Goal: Information Seeking & Learning: Check status

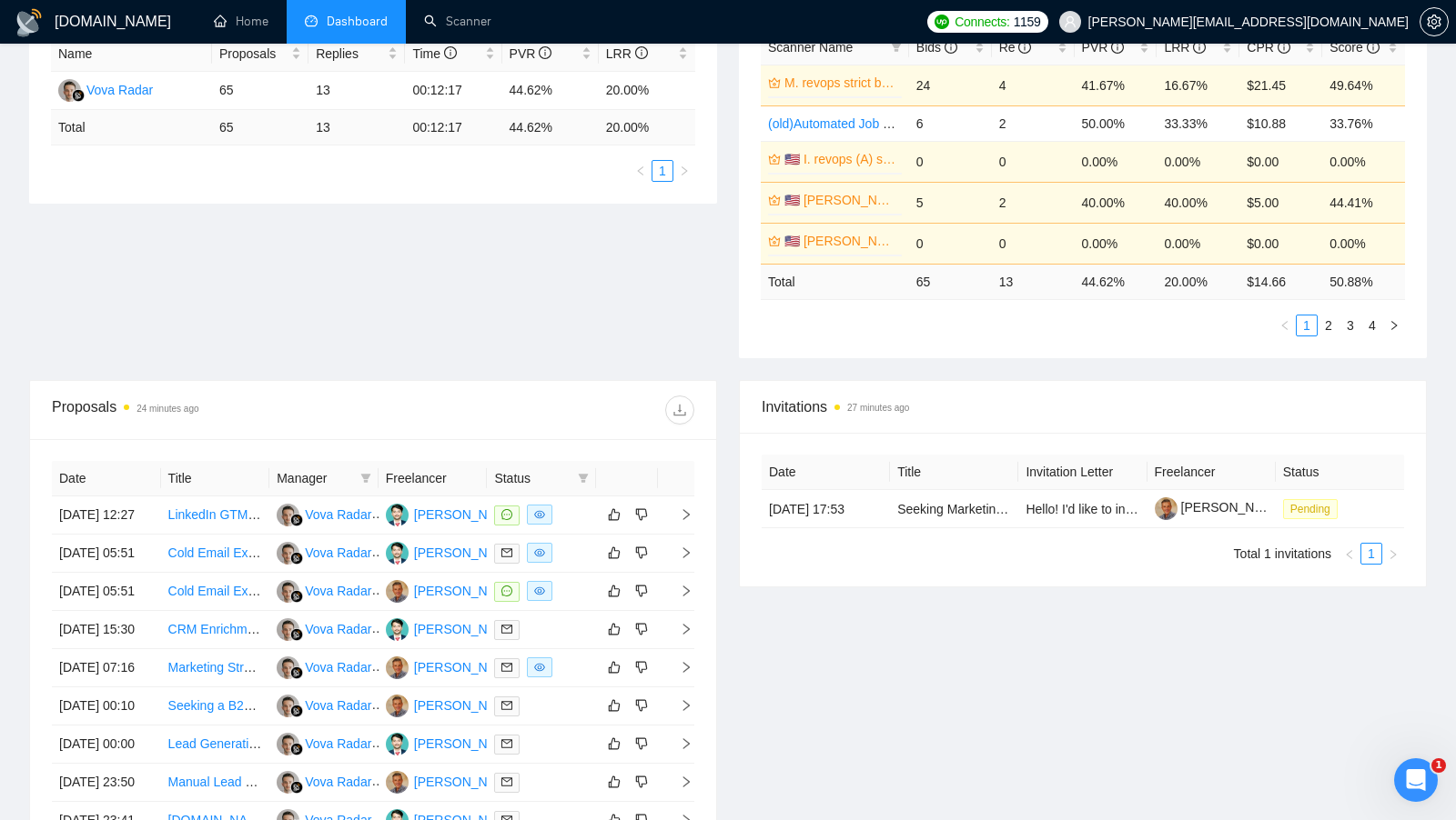
scroll to position [366, 0]
click at [582, 359] on div "Proposal Sending Stats an hour ago By manager By Freelancer Name Proposals Repl…" at bounding box center [728, 166] width 1420 height 423
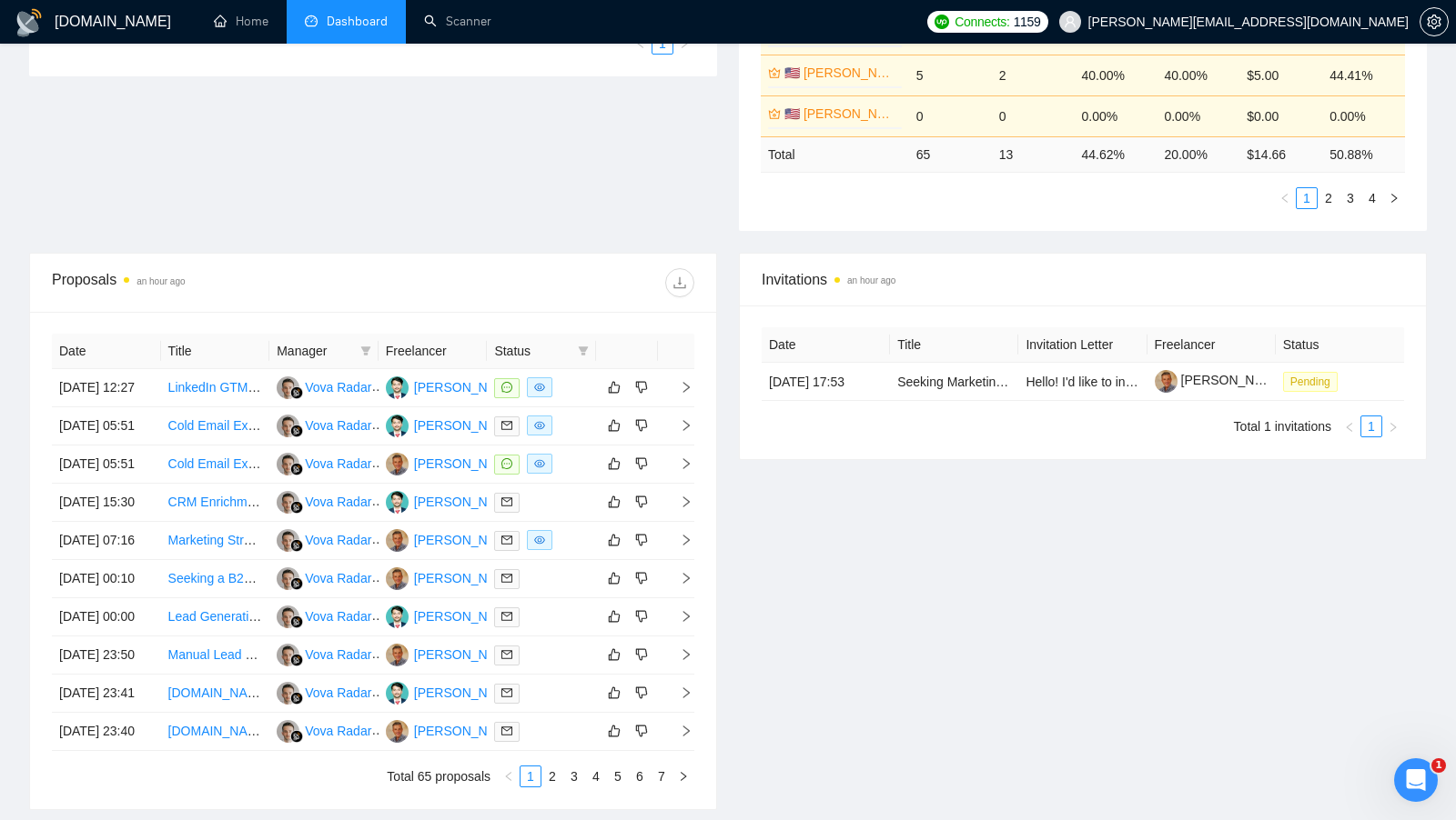
scroll to position [526, 0]
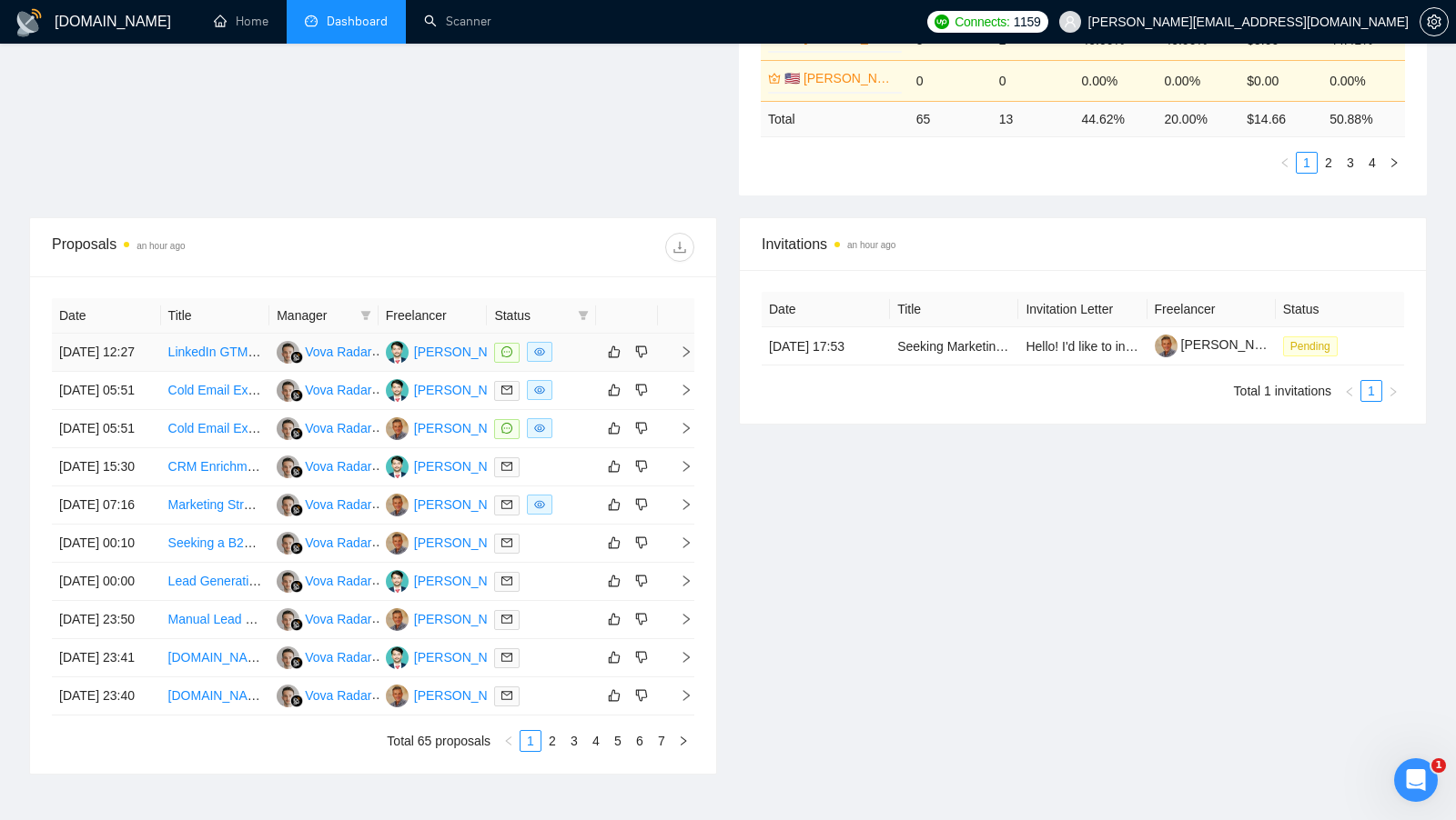
click at [576, 367] on td at bounding box center [542, 353] width 109 height 38
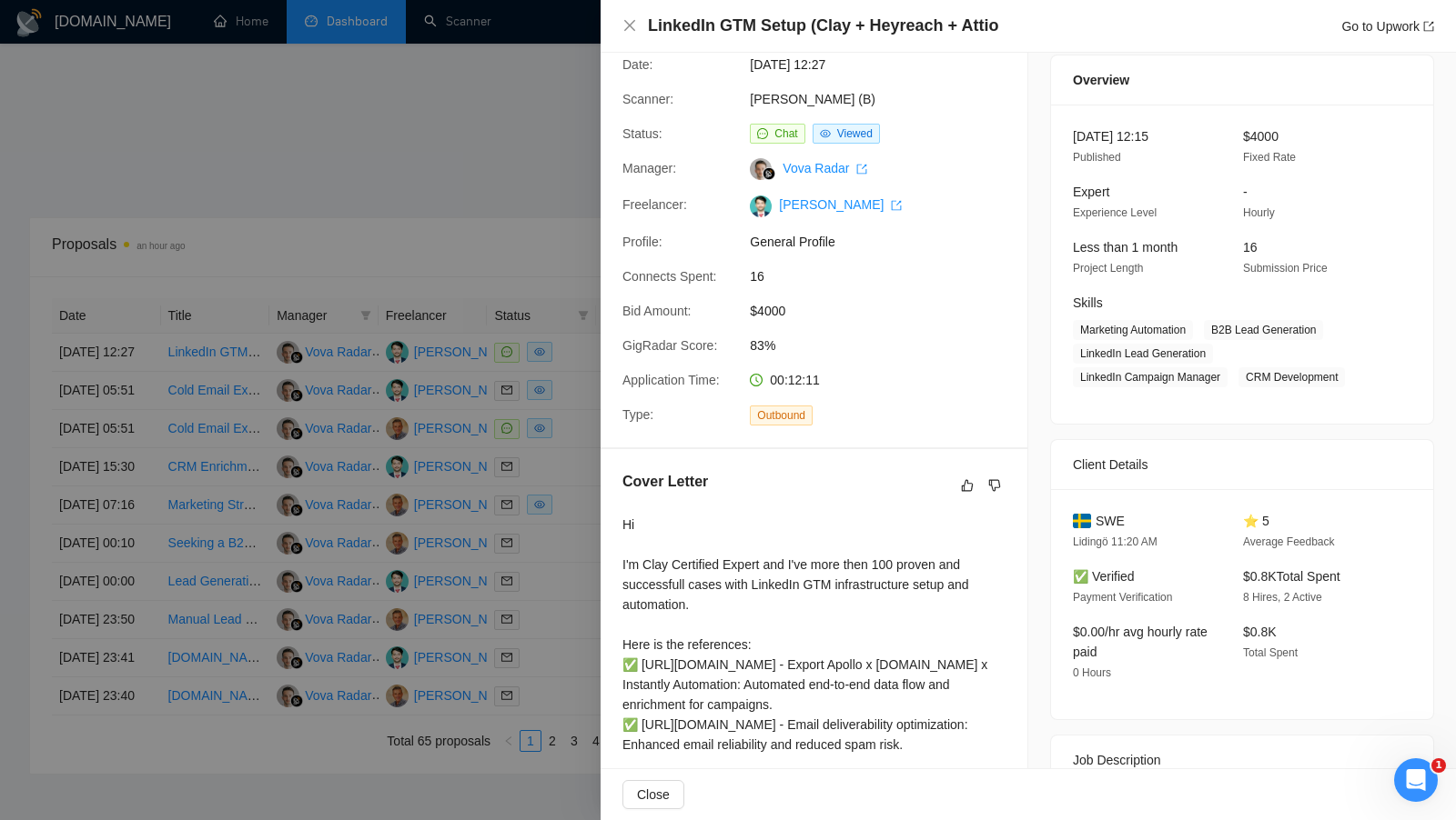
scroll to position [0, 0]
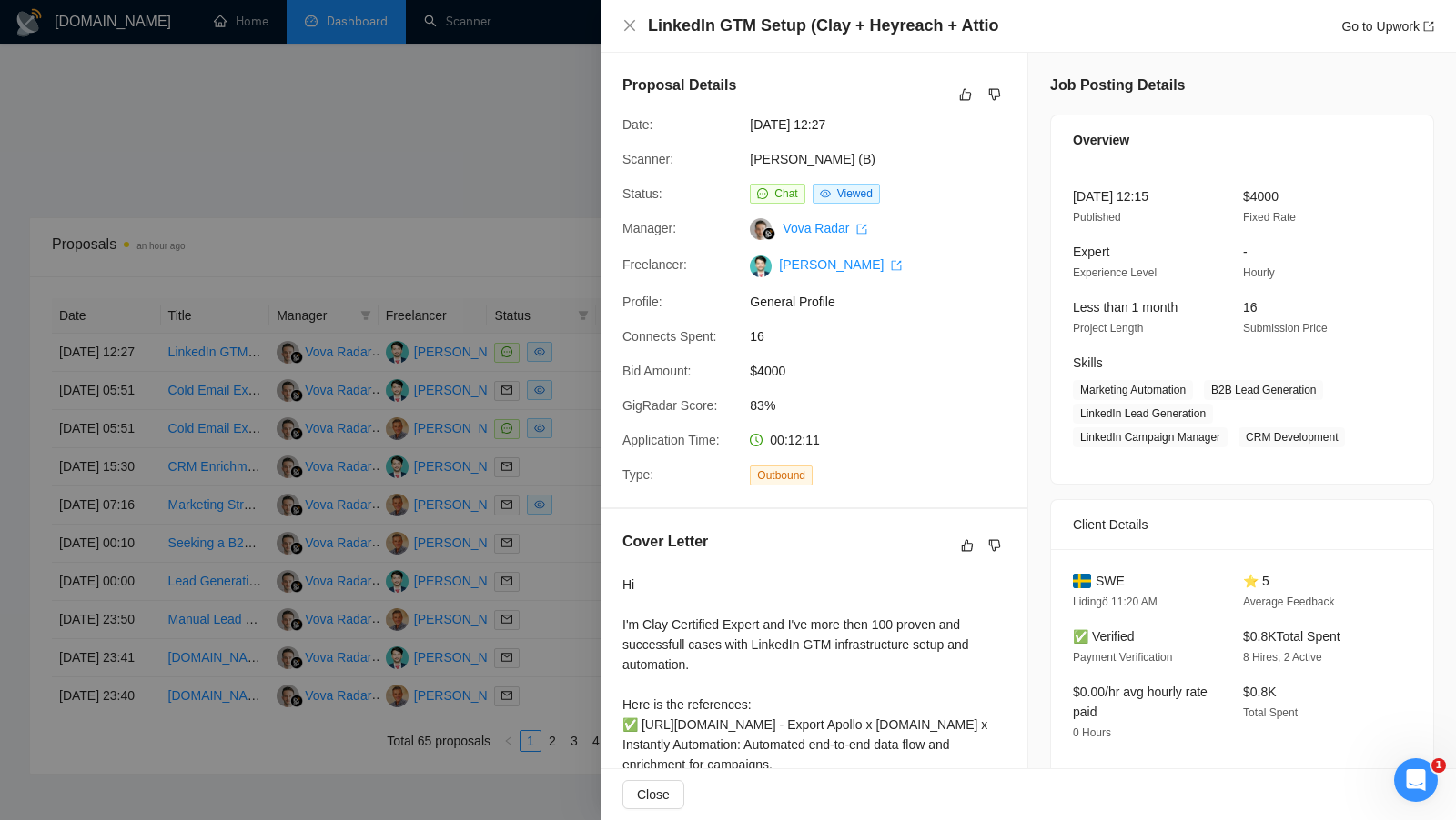
click at [515, 194] on div at bounding box center [728, 410] width 1456 height 820
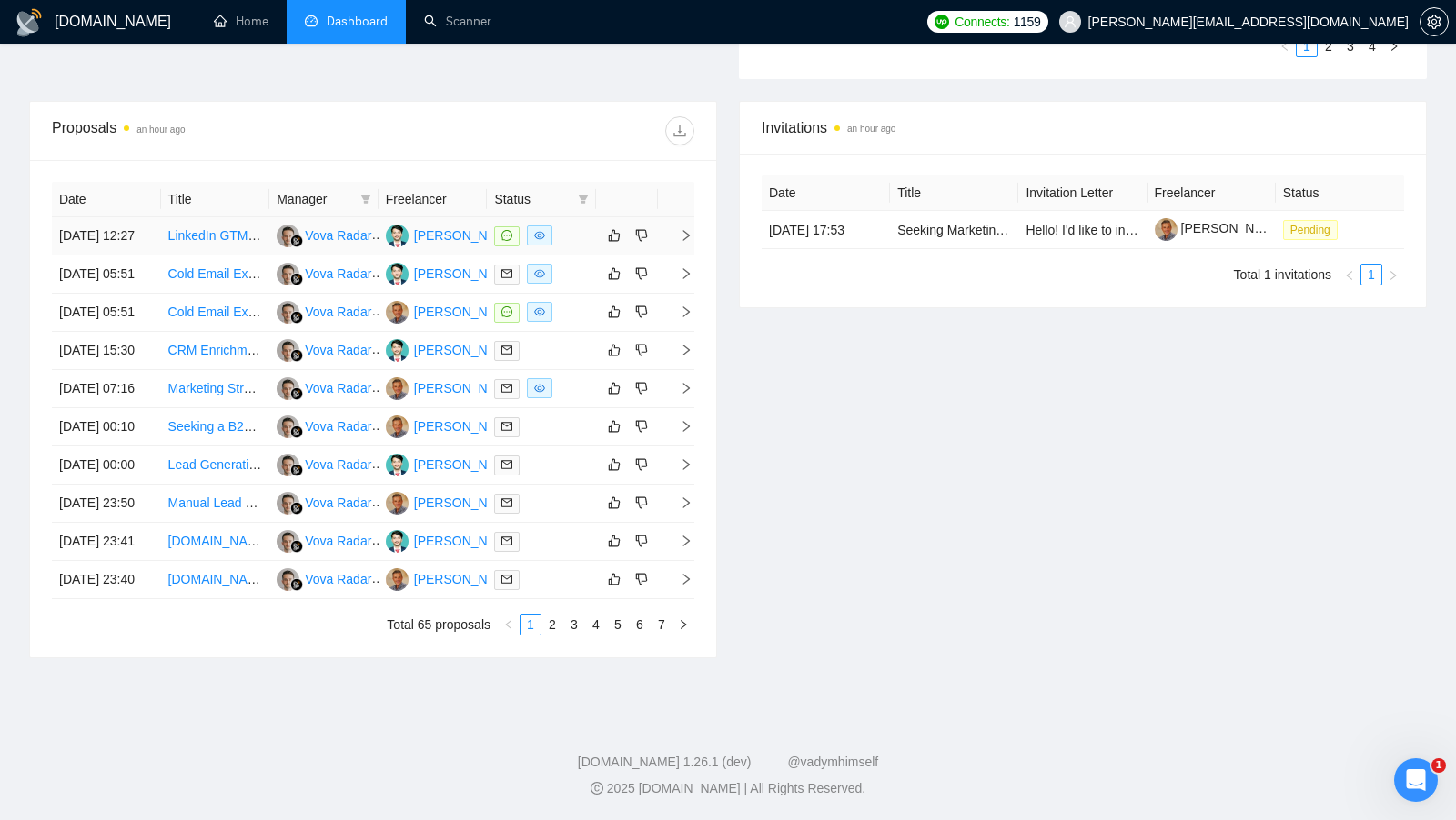
scroll to position [707, 0]
click at [581, 300] on td at bounding box center [542, 313] width 109 height 38
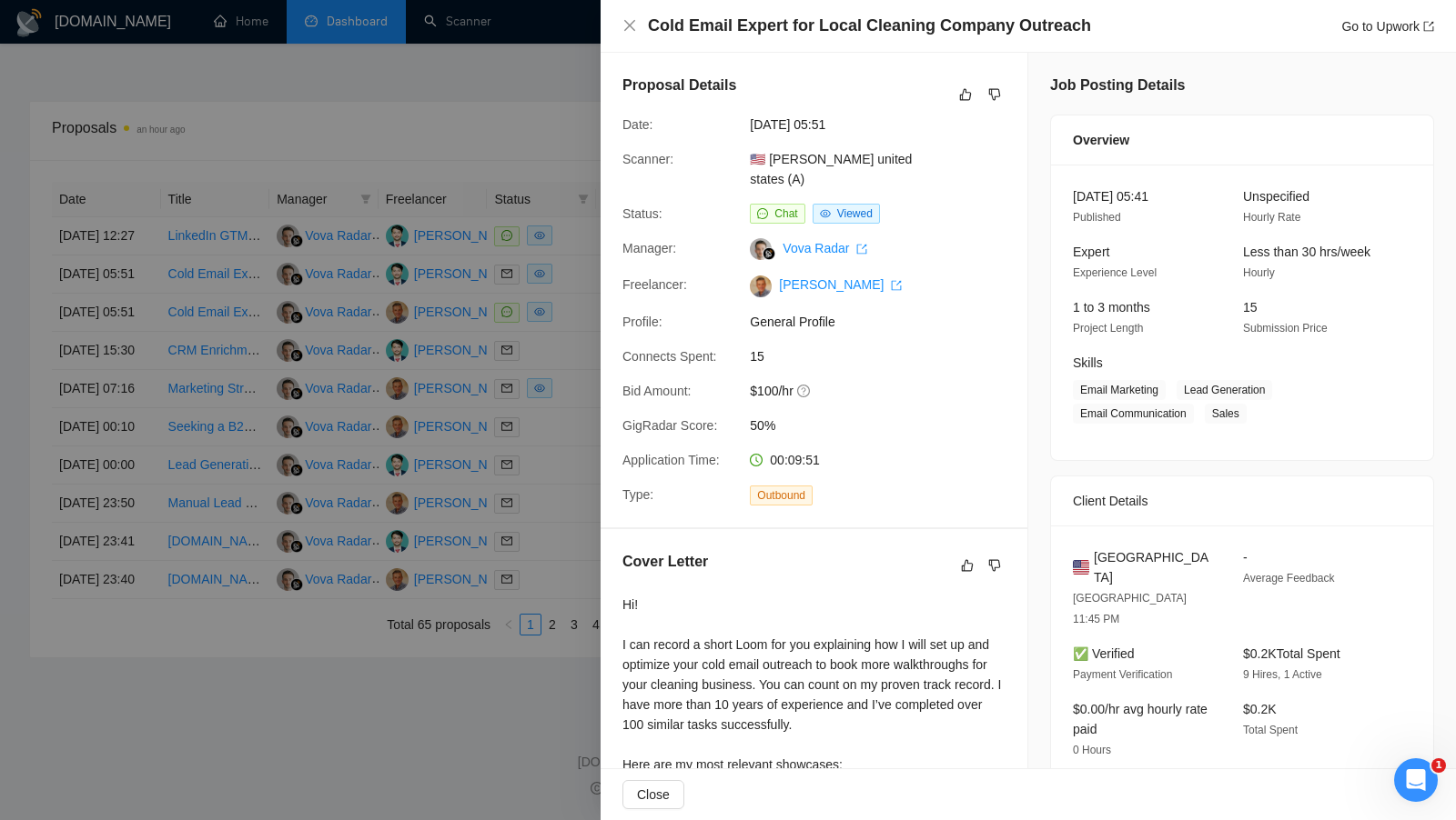
click at [576, 301] on div at bounding box center [728, 410] width 1456 height 820
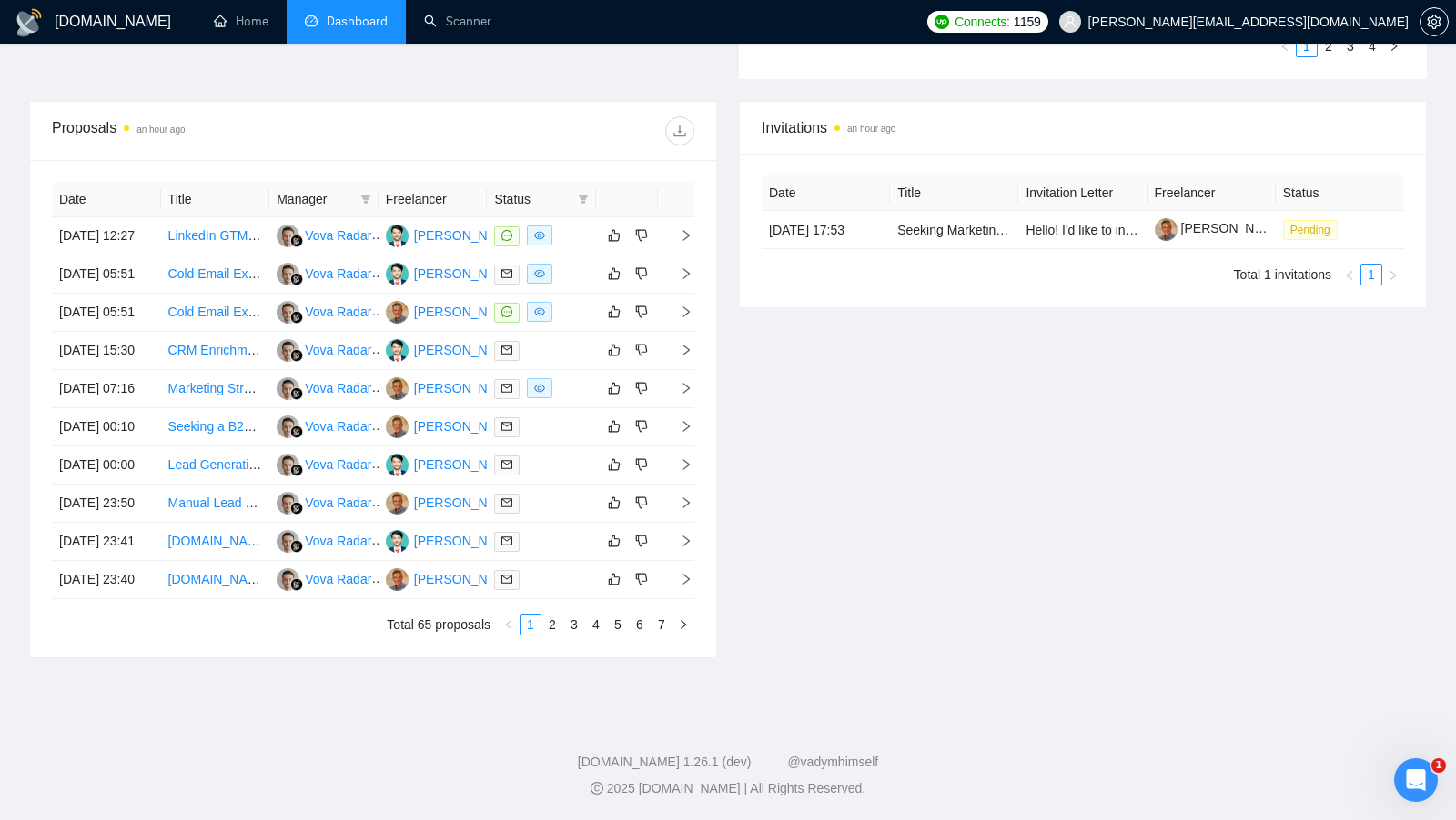
scroll to position [641, 0]
click at [1082, 242] on td "Hello! I'd like to invite you to take a look at the job I've posted. Please sub…" at bounding box center [1082, 232] width 129 height 38
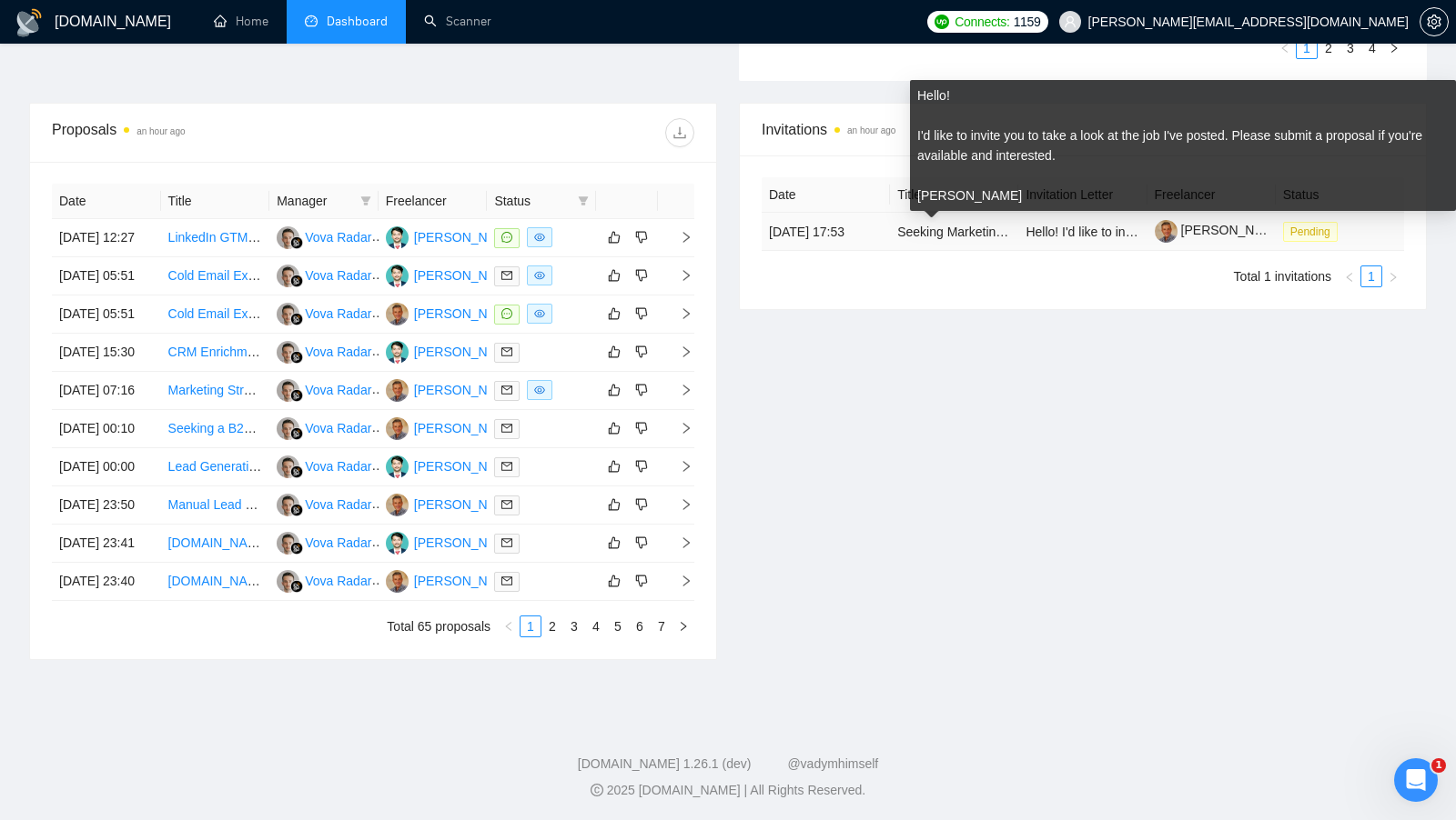
click at [1083, 235] on span "Hello! I'd like to invite you to take a look at the job I've posted. Please sub…" at bounding box center [1420, 231] width 790 height 14
click at [915, 234] on link "Seeking Marketing Decision-Makers in Multifamily Property Management – paid sur…" at bounding box center [1142, 231] width 490 height 14
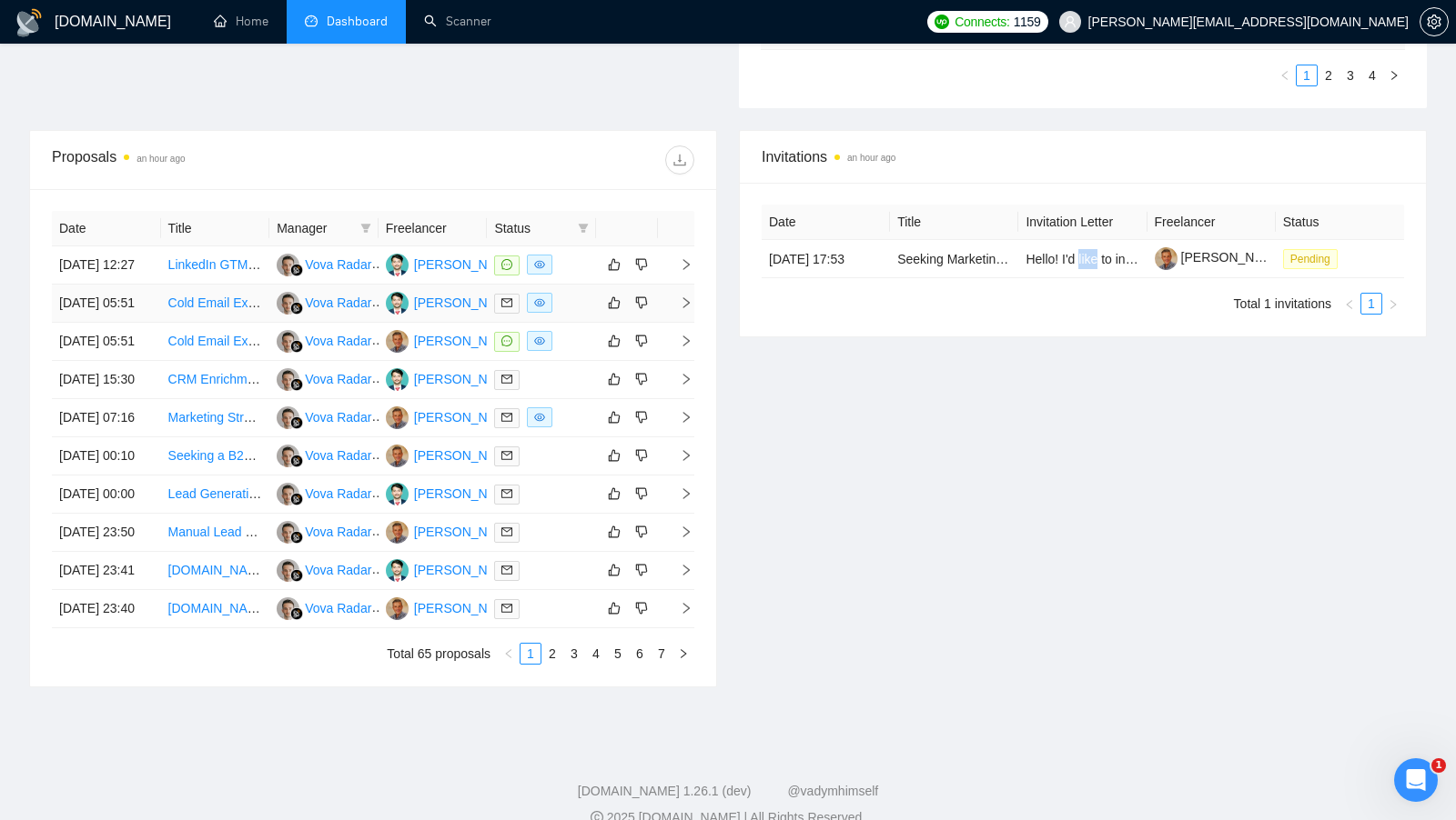
scroll to position [613, 0]
click at [451, 353] on div "[PERSON_NAME]" at bounding box center [466, 343] width 105 height 20
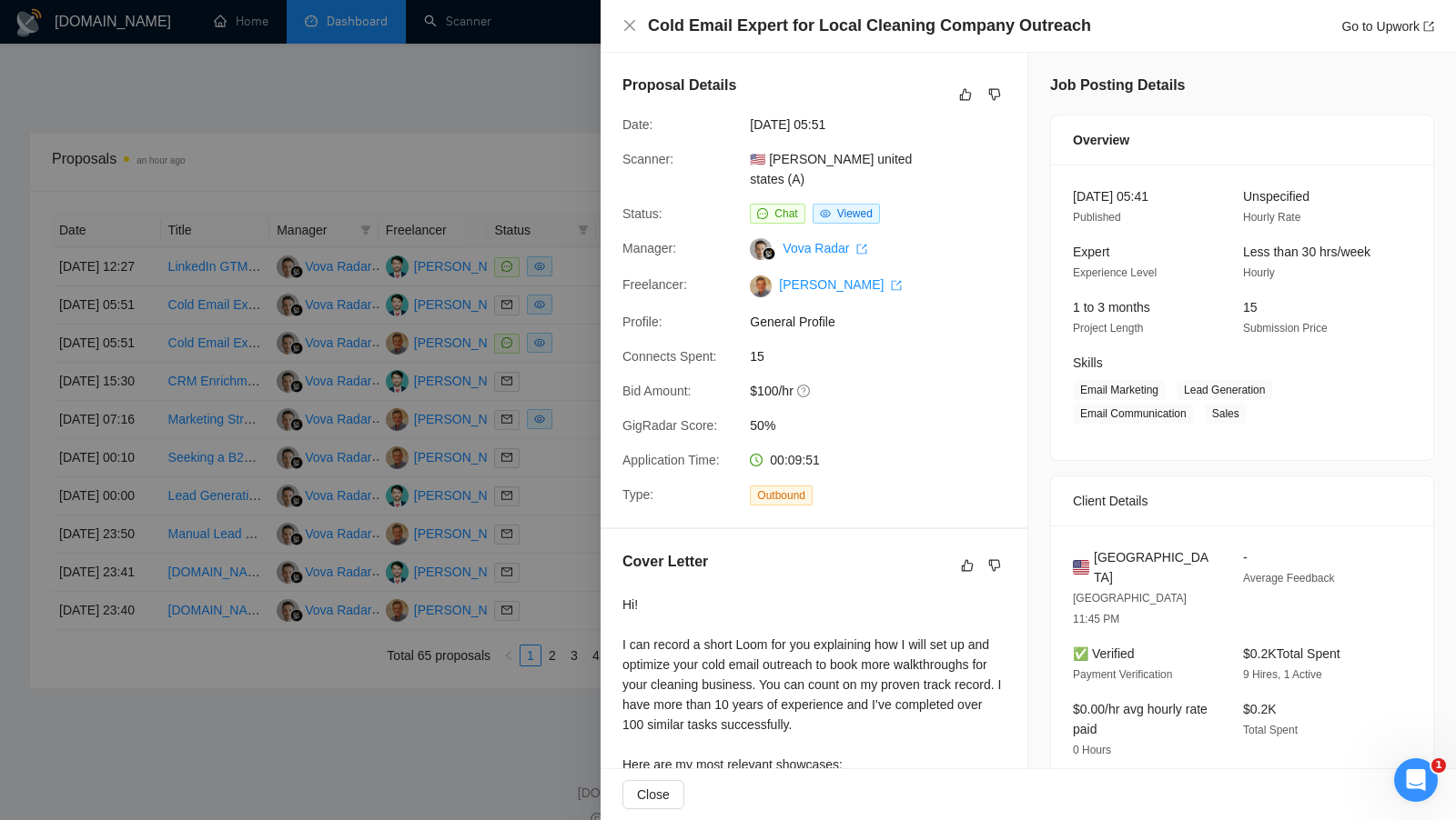
click at [543, 257] on div at bounding box center [728, 410] width 1456 height 820
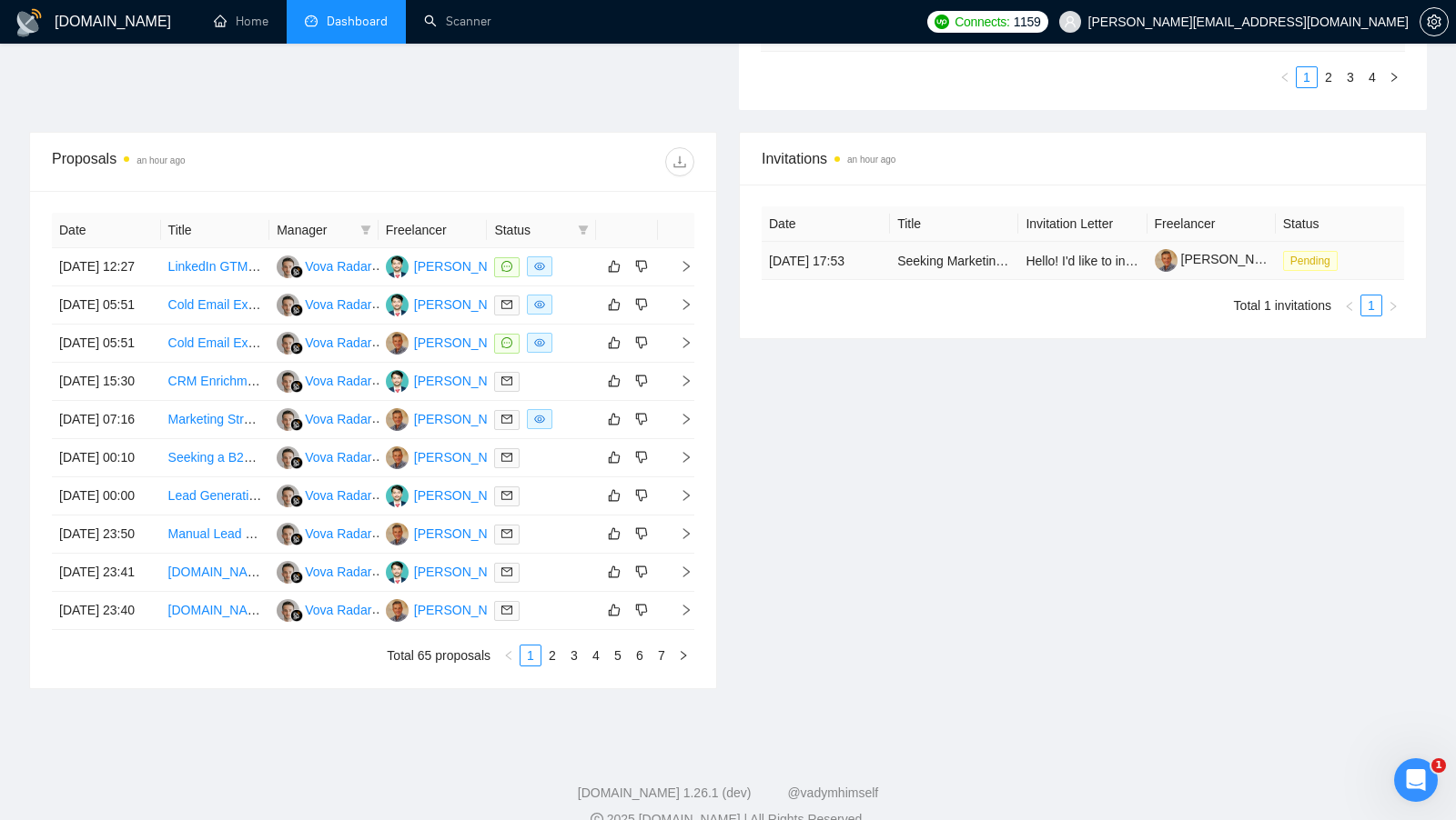
click at [999, 280] on td "Seeking Marketing Decision-Makers in Multifamily Property Management – paid sur…" at bounding box center [954, 261] width 129 height 38
click at [463, 266] on div "[PERSON_NAME]" at bounding box center [466, 266] width 105 height 20
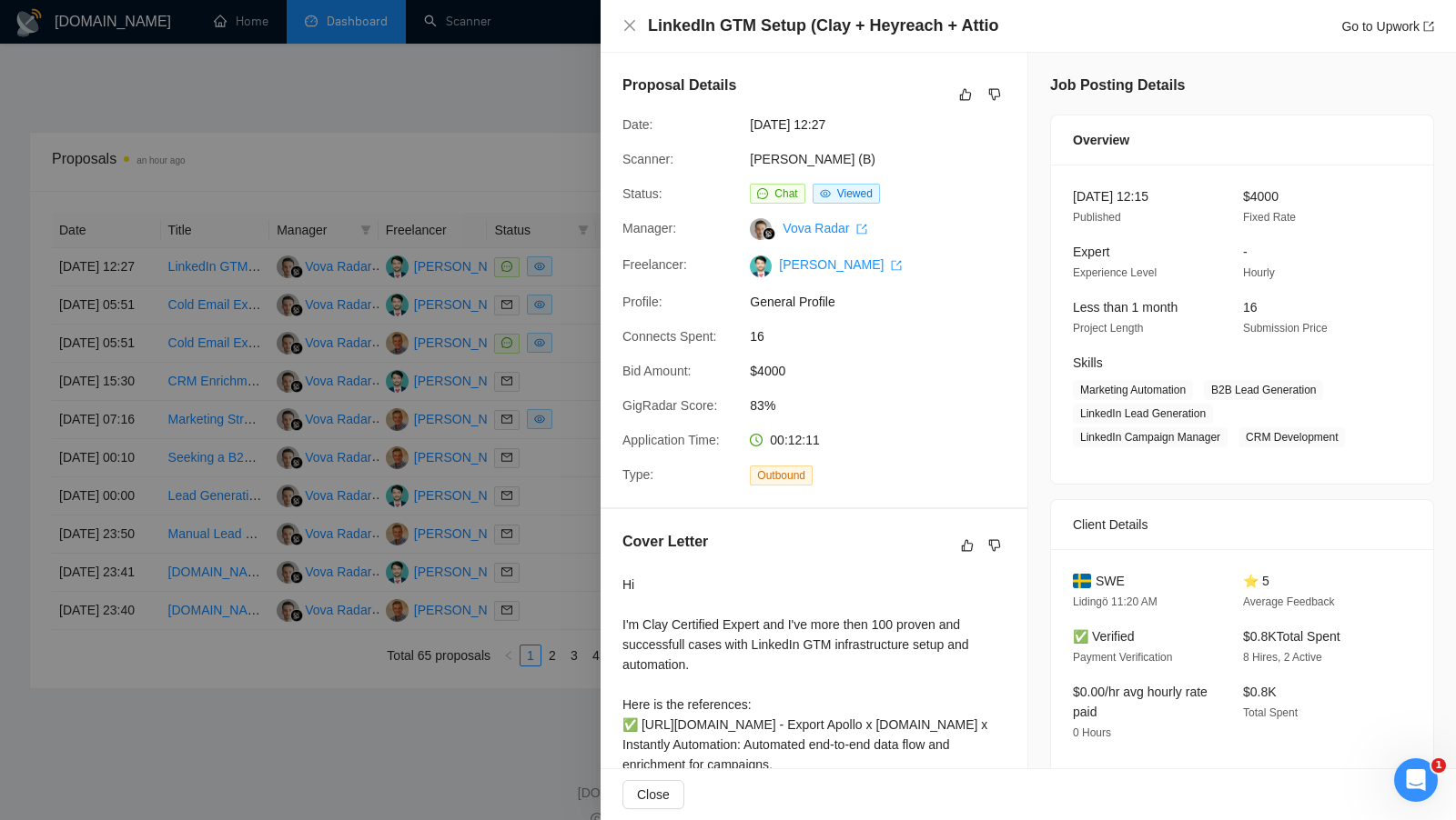
click at [528, 220] on div at bounding box center [728, 410] width 1456 height 820
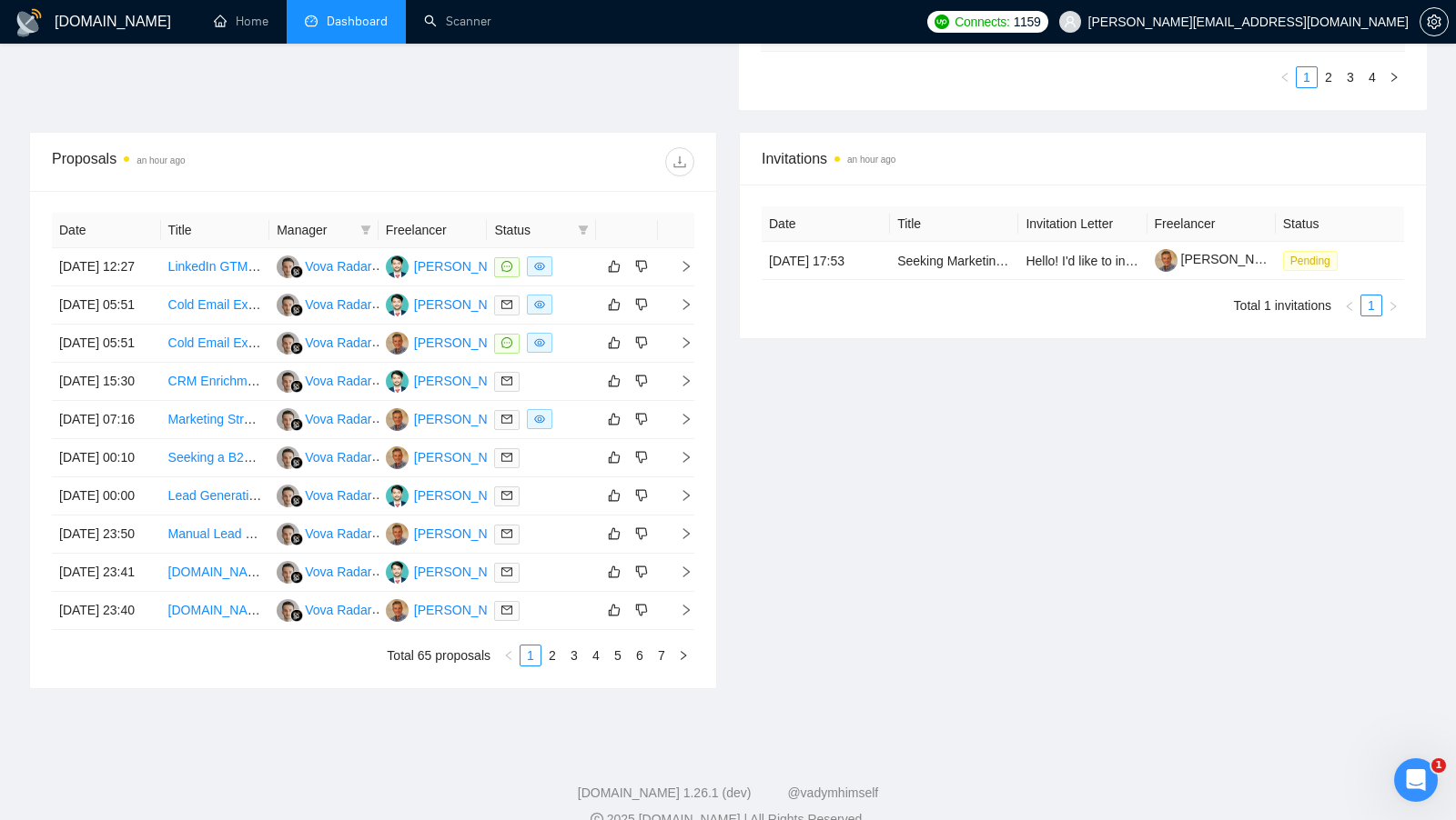
click at [571, 224] on div "Status" at bounding box center [541, 229] width 95 height 20
click at [582, 229] on icon "filter" at bounding box center [583, 229] width 10 height 9
click at [532, 264] on span "Chat" at bounding box center [525, 258] width 35 height 14
click at [575, 193] on div "Date Title Manager Freelancer Status [DATE] 12:27 LinkedIn GTM Setup (Clay + He…" at bounding box center [373, 440] width 686 height 497
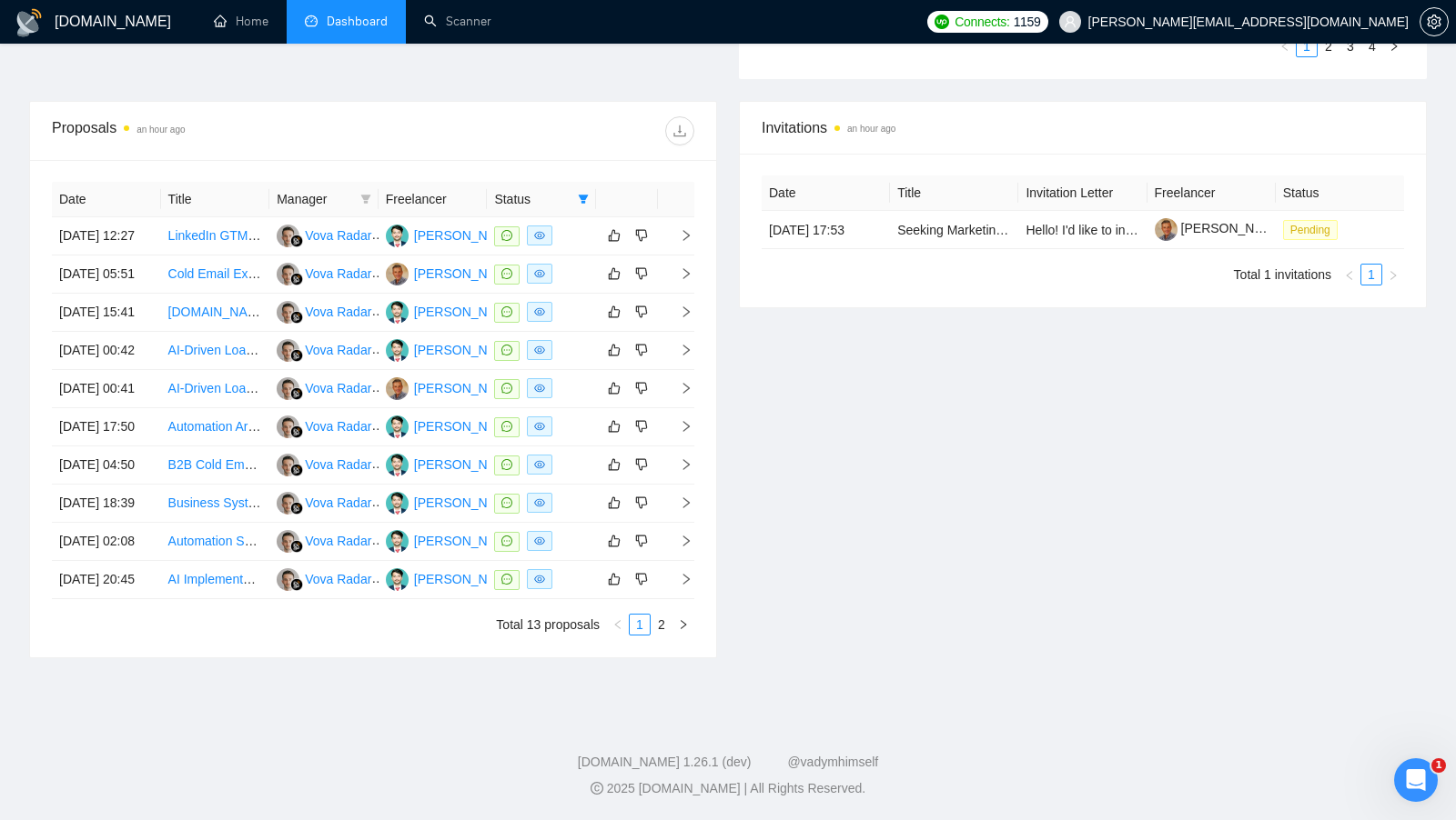
scroll to position [644, 0]
click at [578, 185] on span at bounding box center [583, 199] width 18 height 27
click at [503, 233] on input "checkbox" at bounding box center [499, 228] width 14 height 14
checkbox input "false"
click at [584, 154] on div "Proposals an hour ago" at bounding box center [373, 131] width 643 height 59
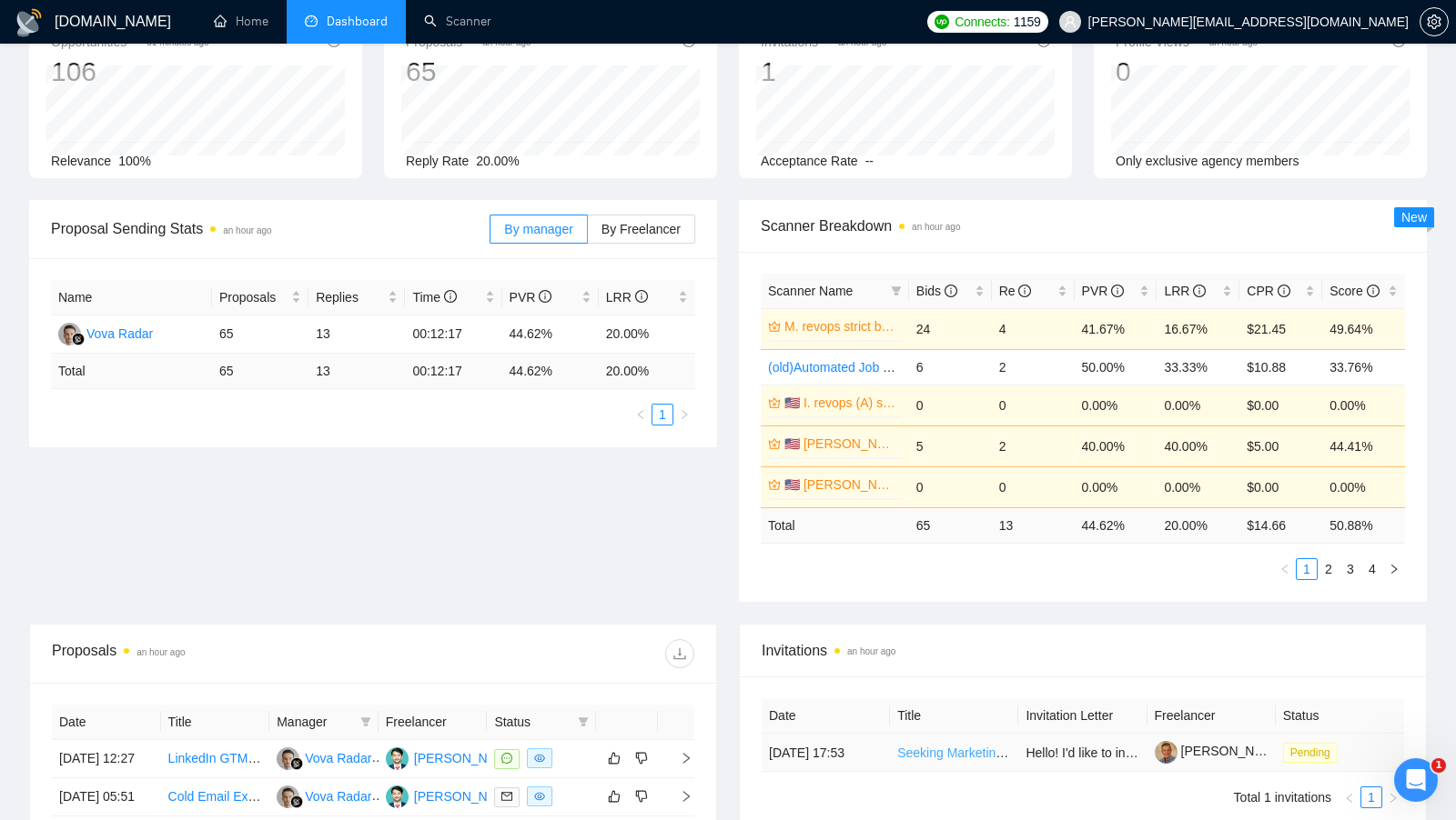
scroll to position [64, 0]
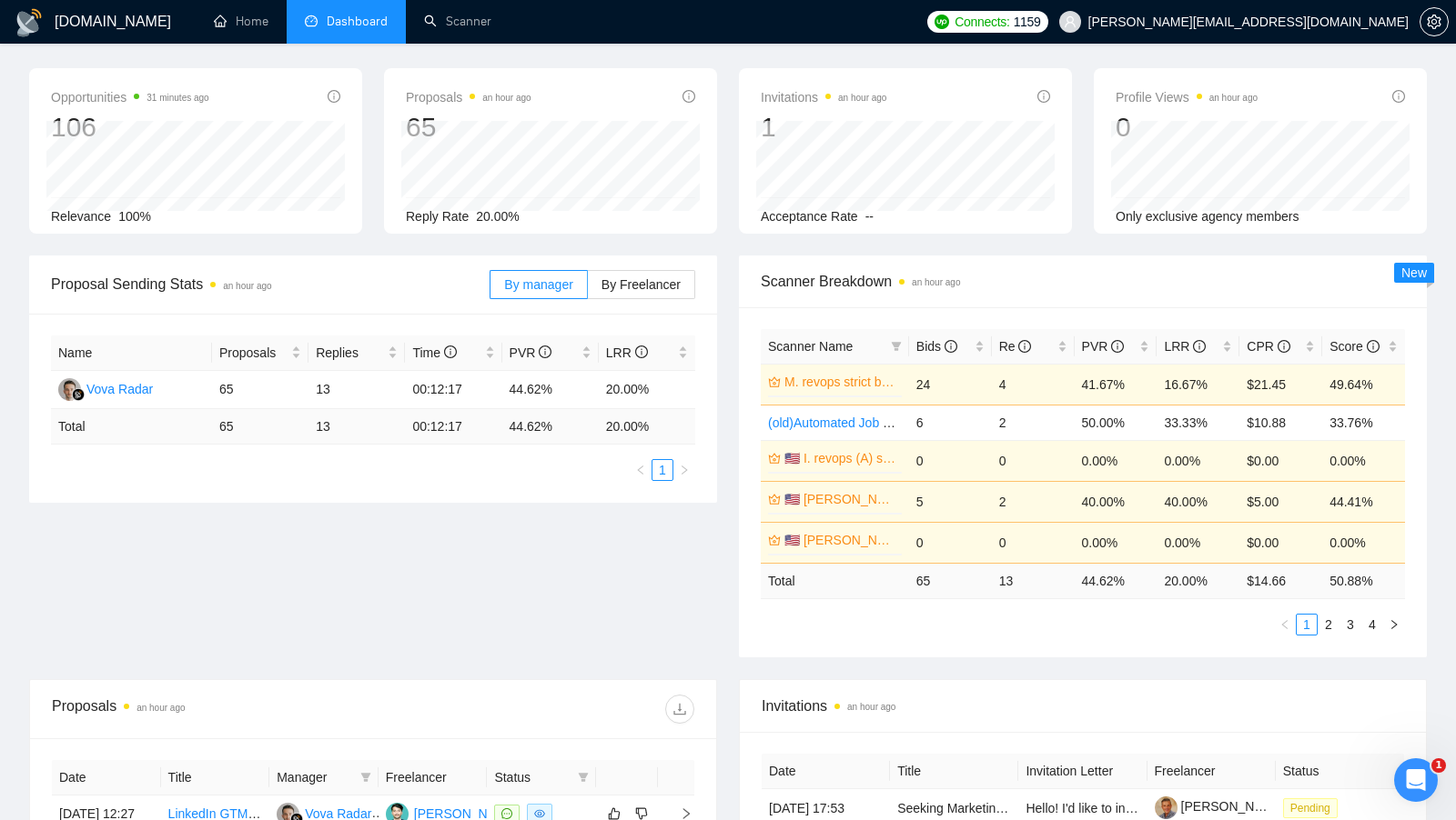
click at [726, 296] on div "Proposal Sending Stats an hour ago By manager By Freelancer Name Proposals Repl…" at bounding box center [373, 379] width 710 height 248
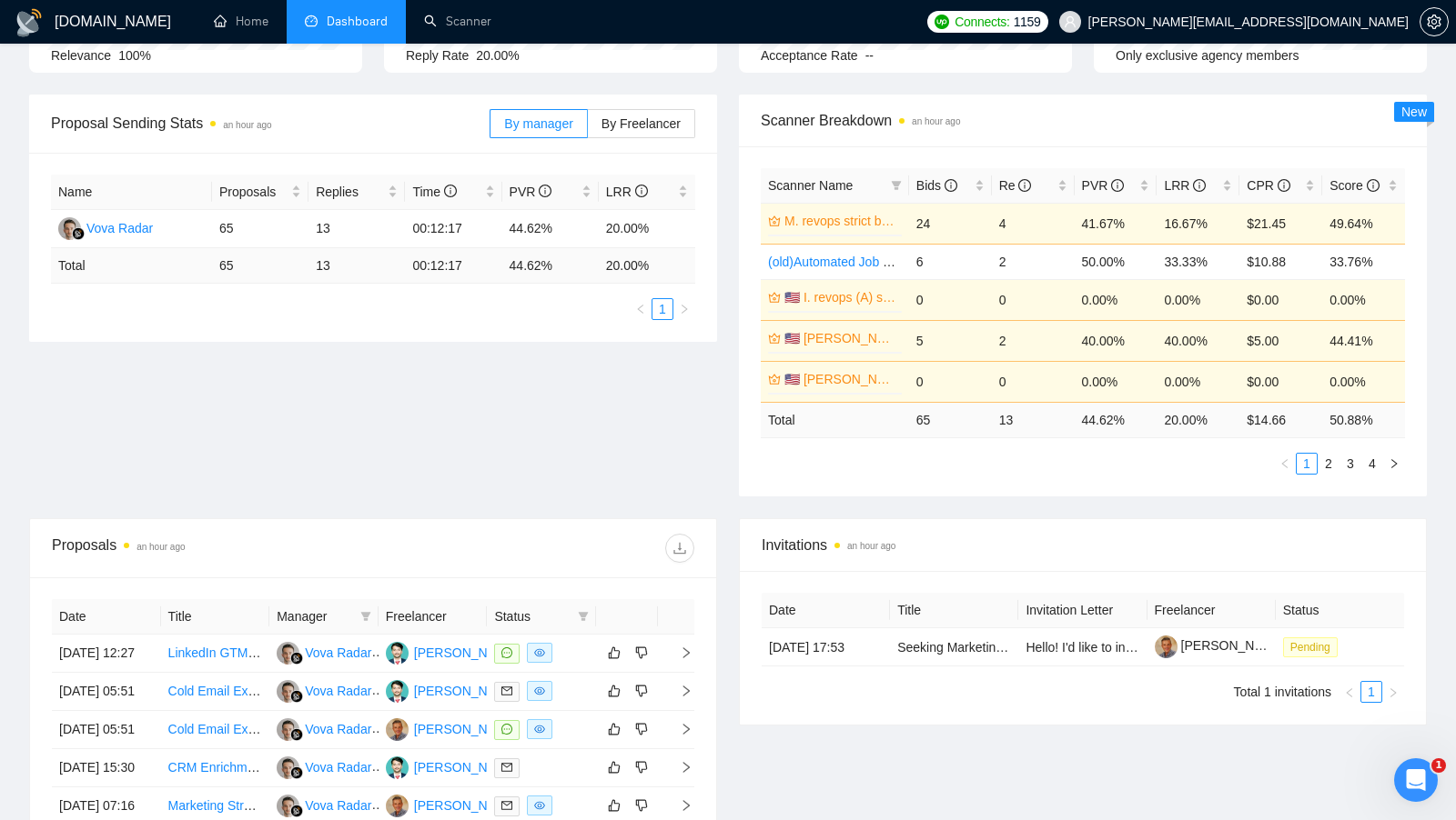
scroll to position [229, 0]
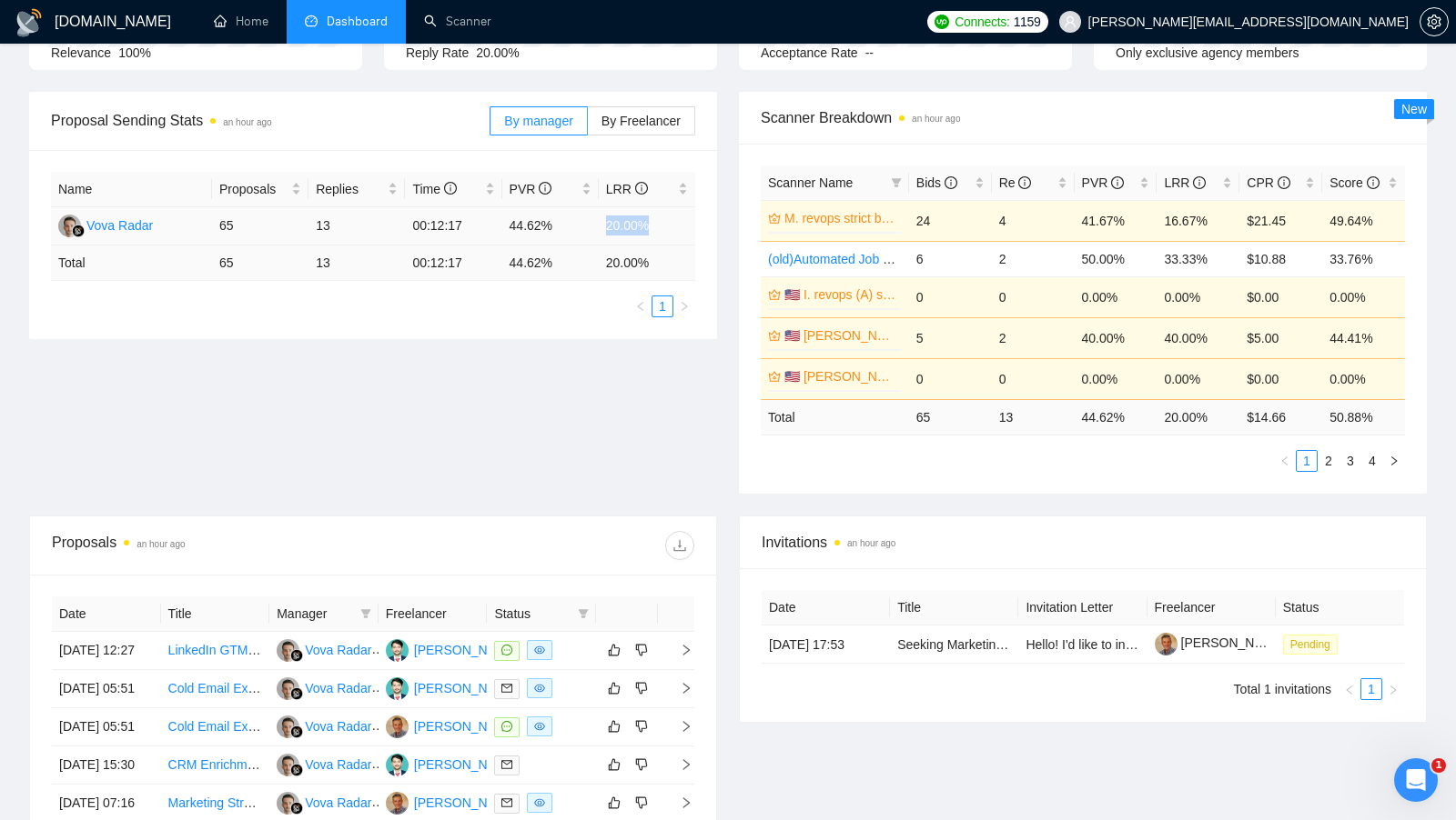
drag, startPoint x: 664, startPoint y: 229, endPoint x: 583, endPoint y: 229, distance: 81.0
click at [583, 229] on tr "Vova Radar 65 13 00:12:17 44.62% 20.00%" at bounding box center [373, 227] width 644 height 38
click at [566, 458] on div "Proposal Sending Stats an hour ago By manager By Freelancer Name Proposals Repl…" at bounding box center [728, 303] width 1420 height 423
click at [1227, 179] on div "LRR" at bounding box center [1198, 182] width 68 height 20
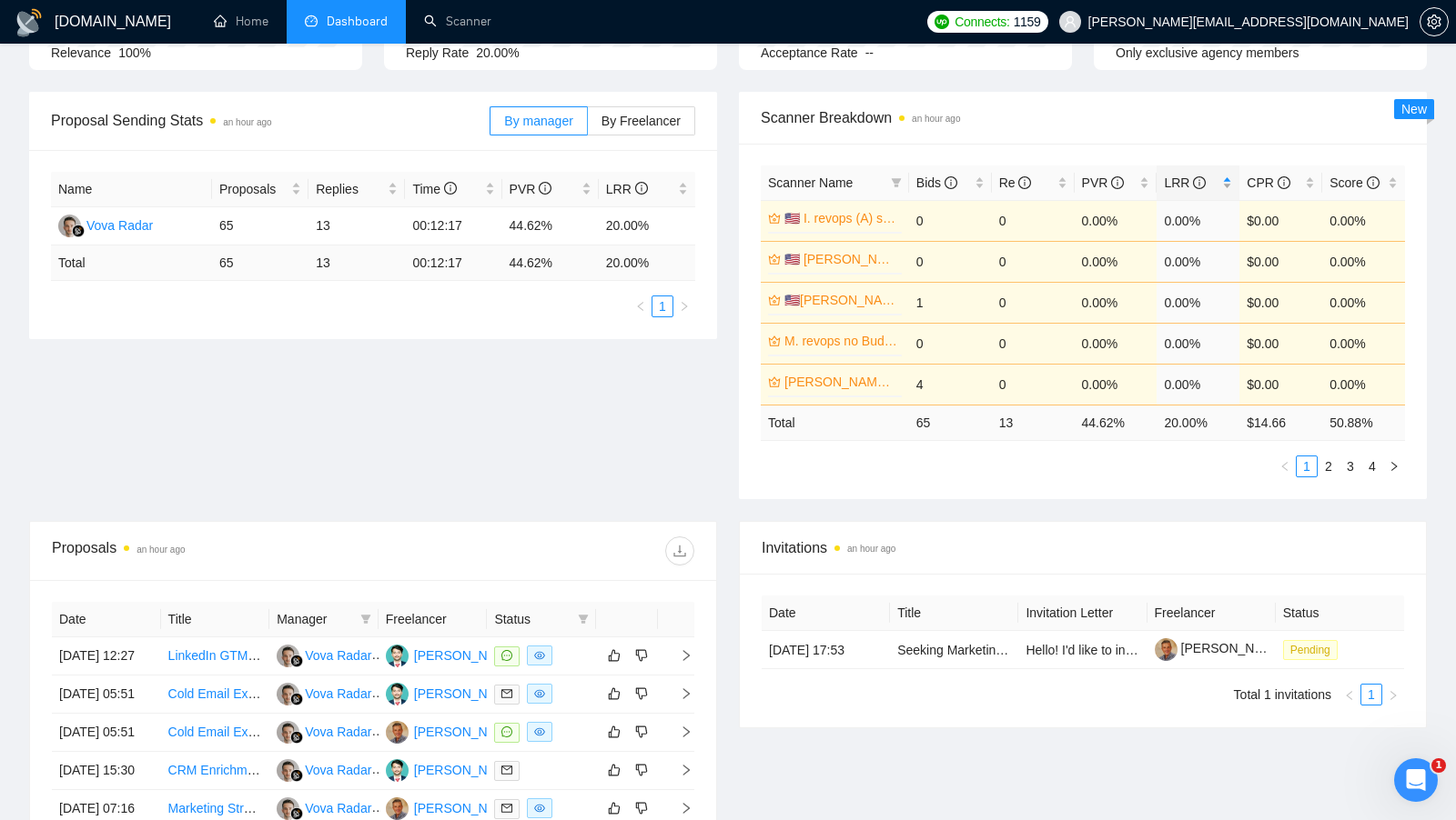
click at [1227, 179] on div "LRR" at bounding box center [1198, 182] width 68 height 20
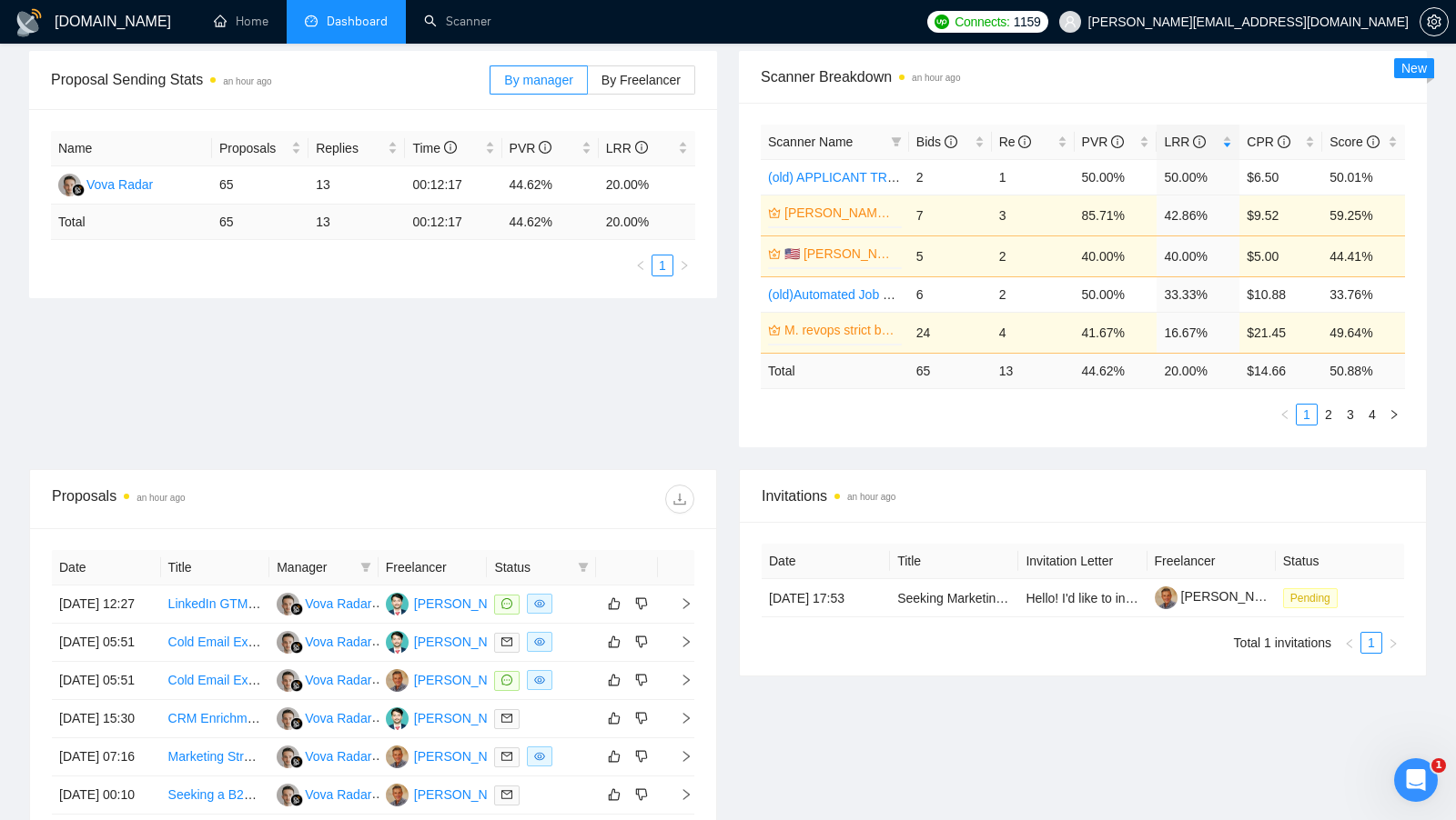
scroll to position [266, 0]
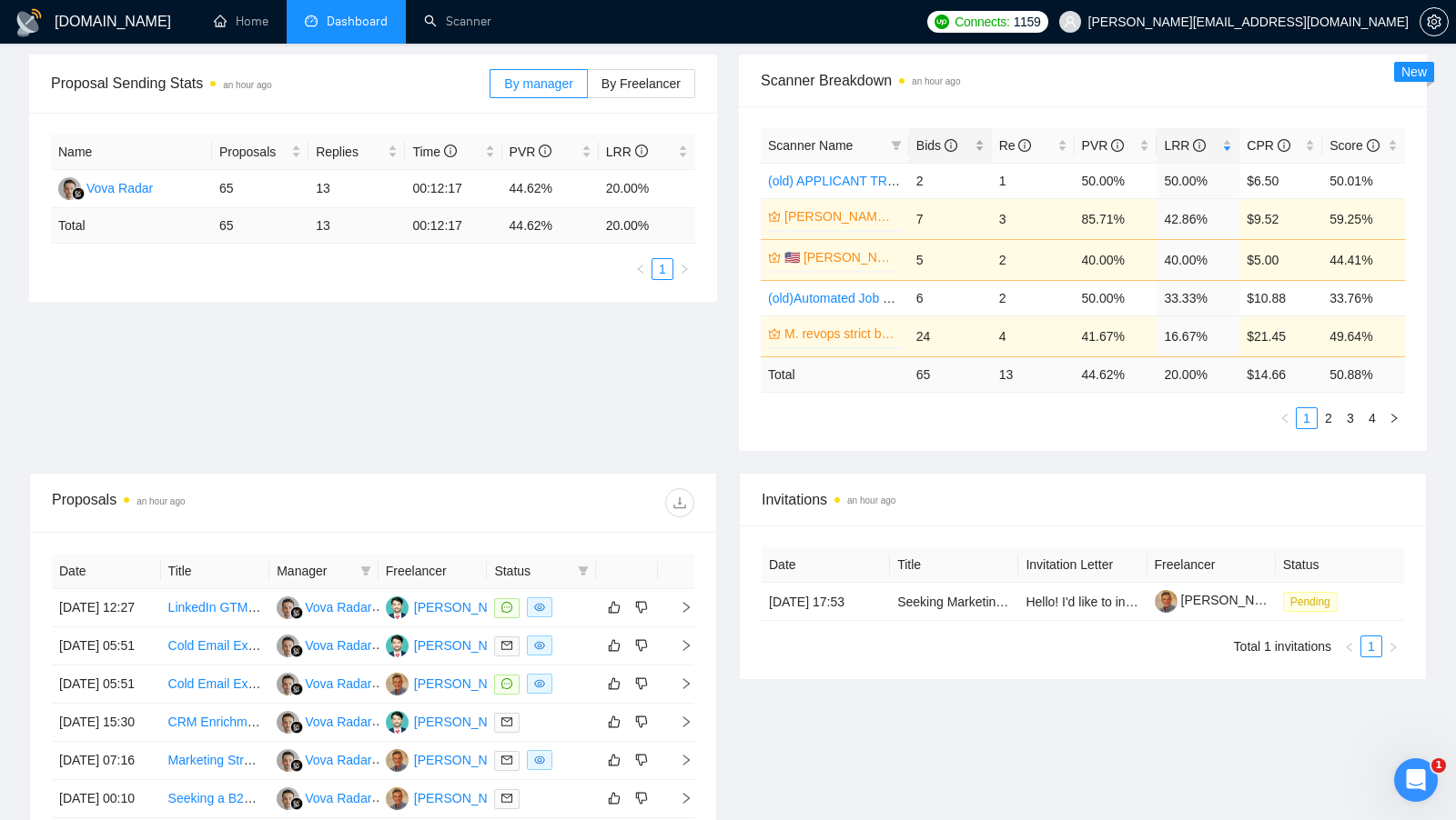
click at [983, 139] on div "Bids" at bounding box center [950, 145] width 68 height 20
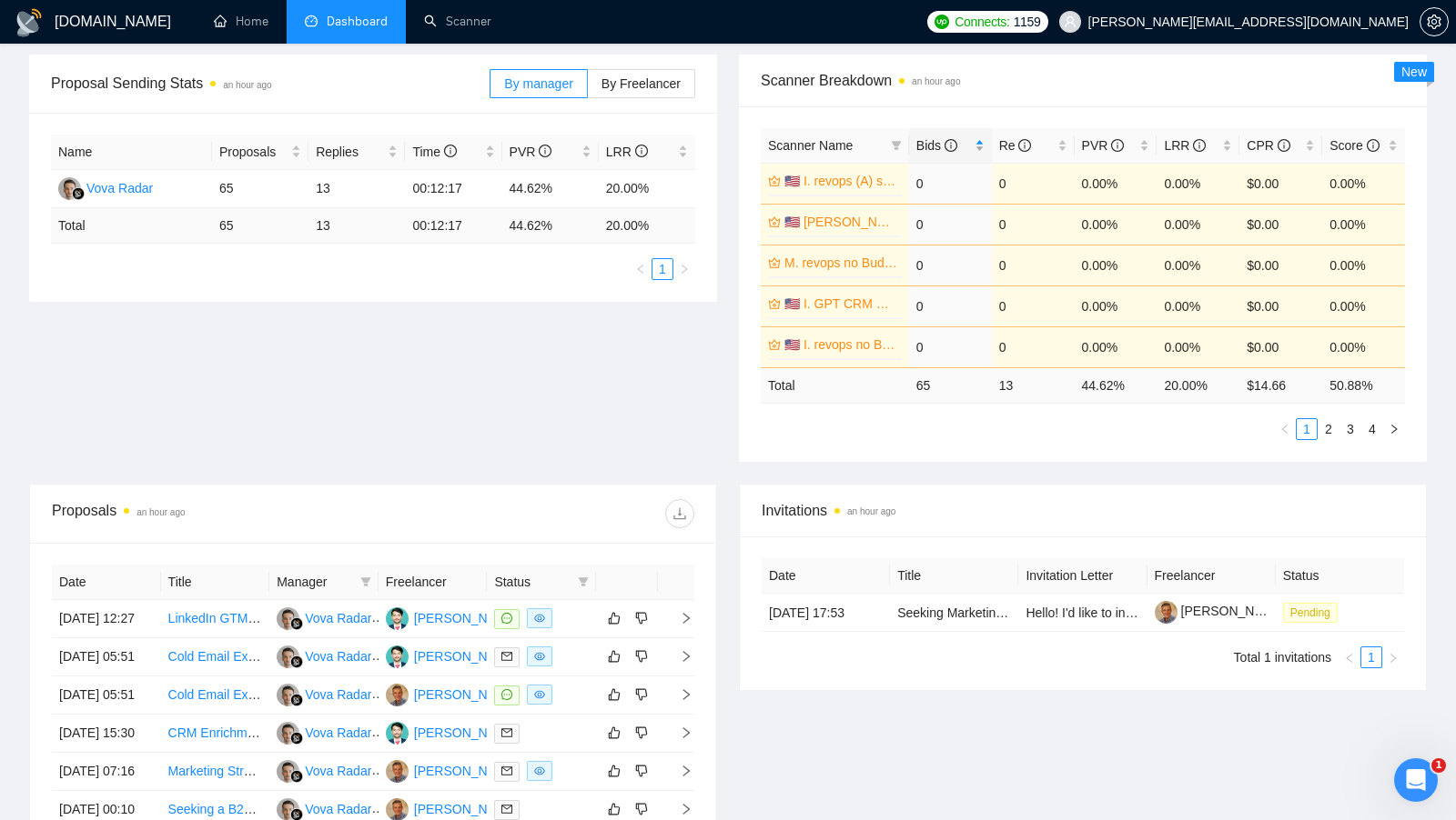
click at [983, 140] on div "Bids" at bounding box center [950, 145] width 68 height 20
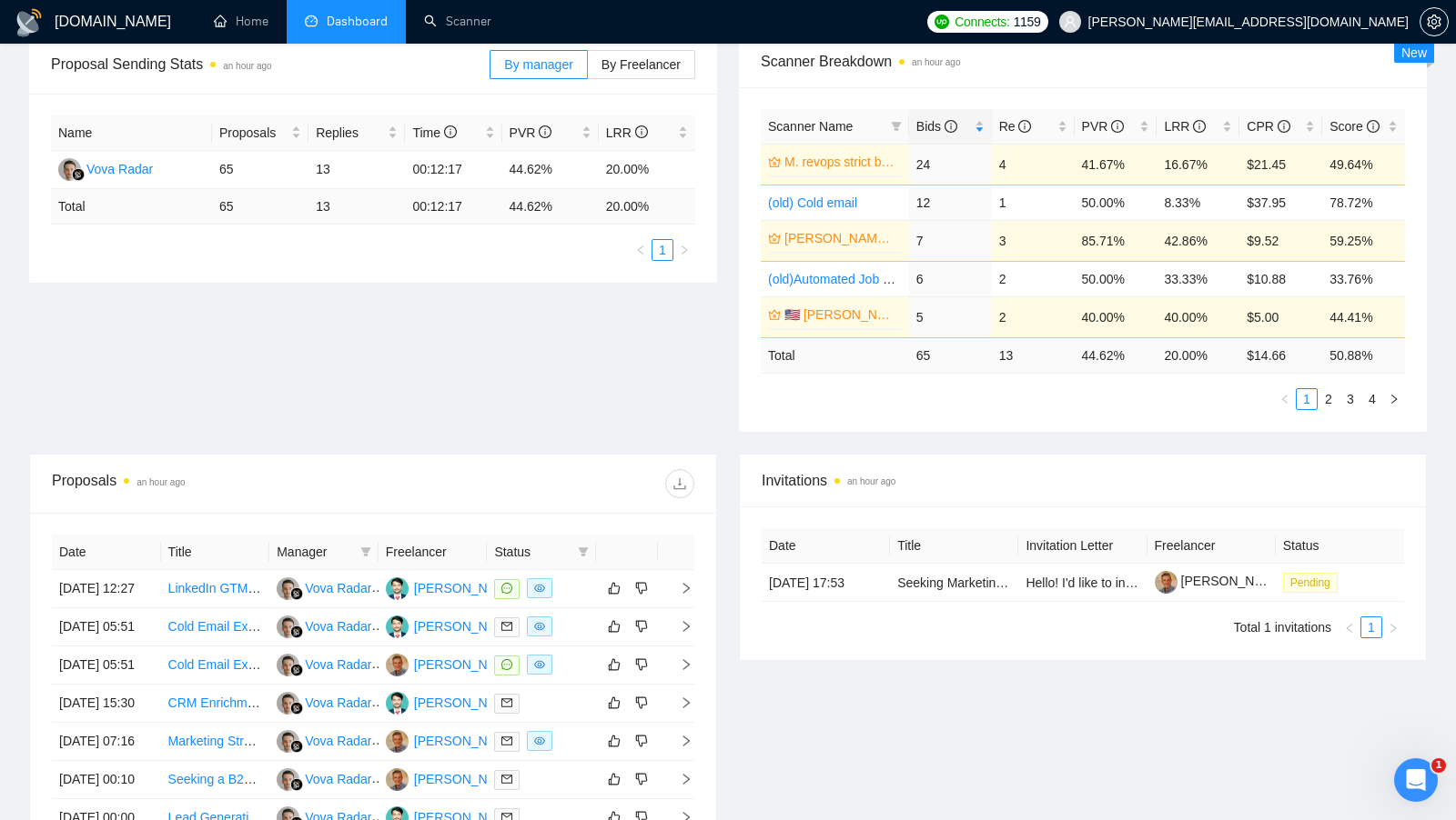
scroll to position [289, 0]
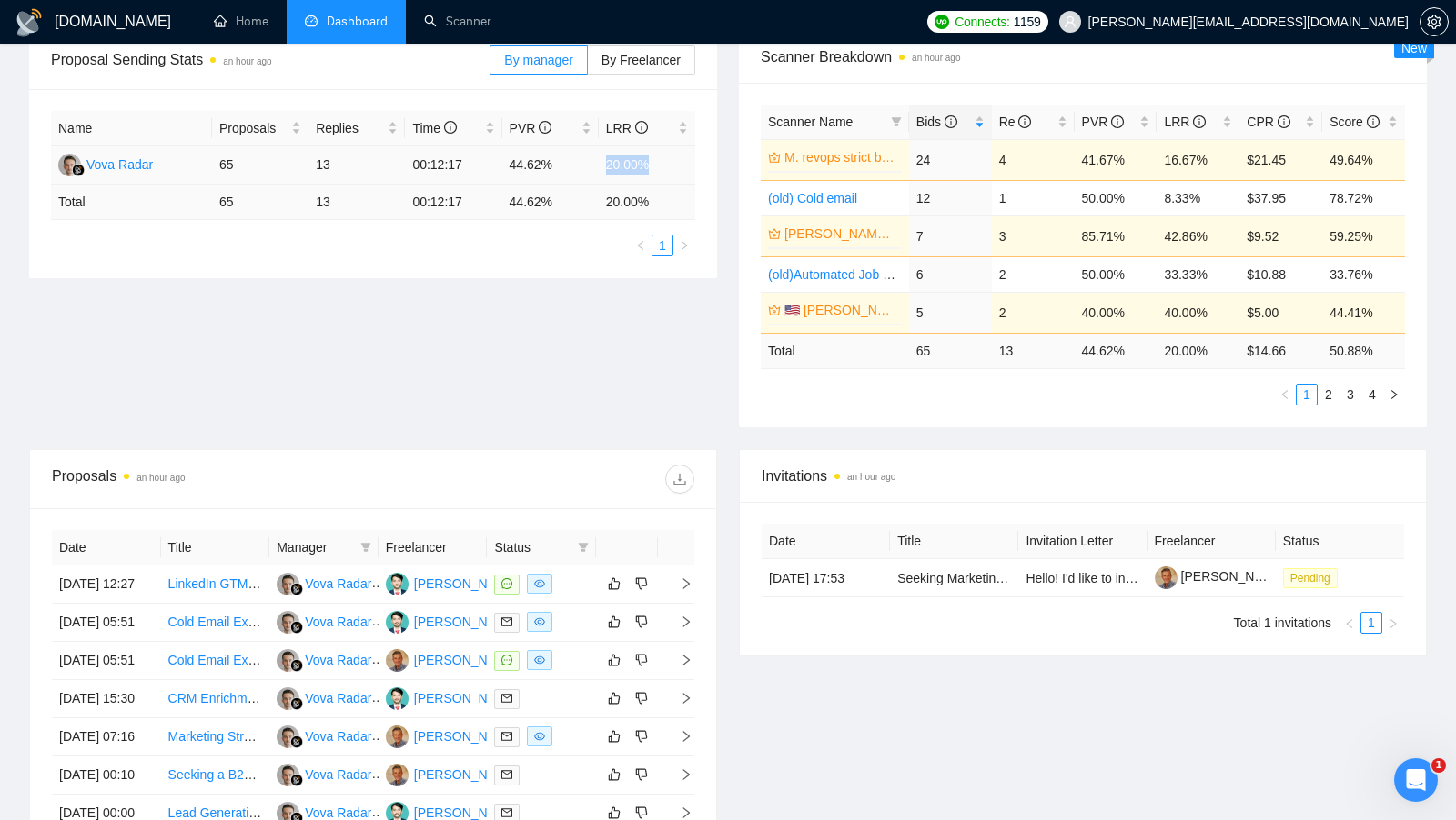
drag, startPoint x: 669, startPoint y: 170, endPoint x: 578, endPoint y: 170, distance: 91.0
click at [578, 170] on tr "Vova Radar 65 13 00:12:17 44.62% 20.00%" at bounding box center [373, 166] width 644 height 38
click at [540, 325] on div "Proposal Sending Stats an hour ago By manager By Freelancer Name Proposals Repl…" at bounding box center [728, 240] width 1420 height 419
